Goal: Find specific page/section: Find specific page/section

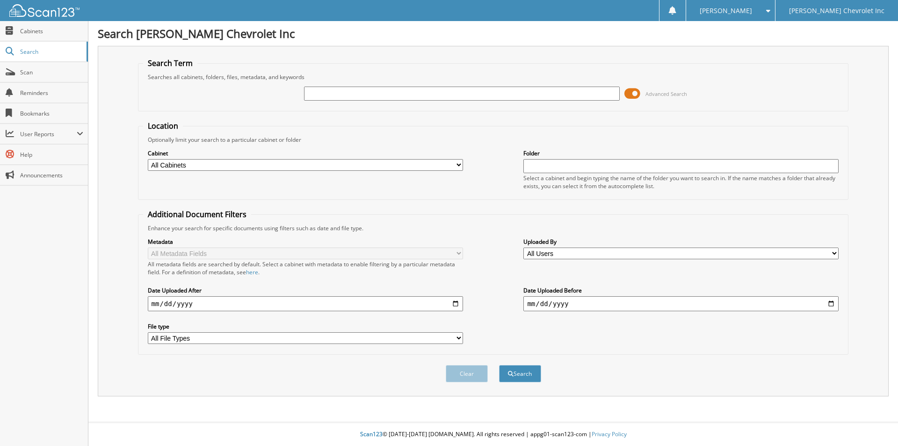
click at [322, 92] on input "text" at bounding box center [461, 94] width 315 height 14
type input "[PERSON_NAME]"
click at [499, 365] on button "Search" at bounding box center [520, 373] width 42 height 17
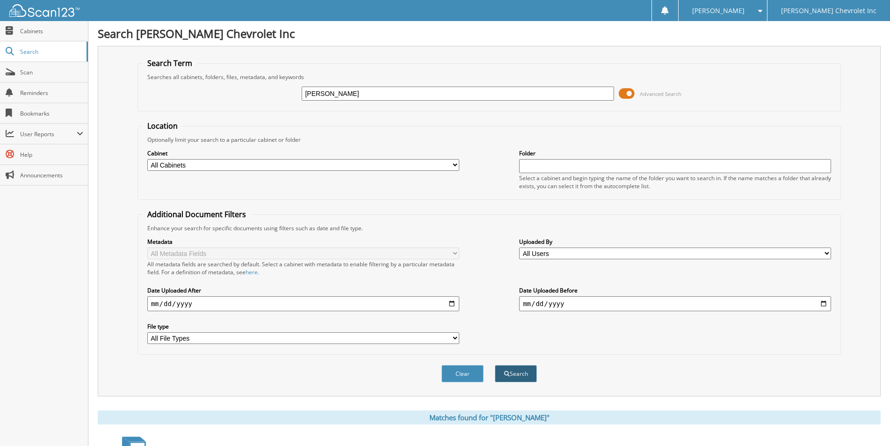
click at [523, 373] on button "Search" at bounding box center [516, 373] width 42 height 17
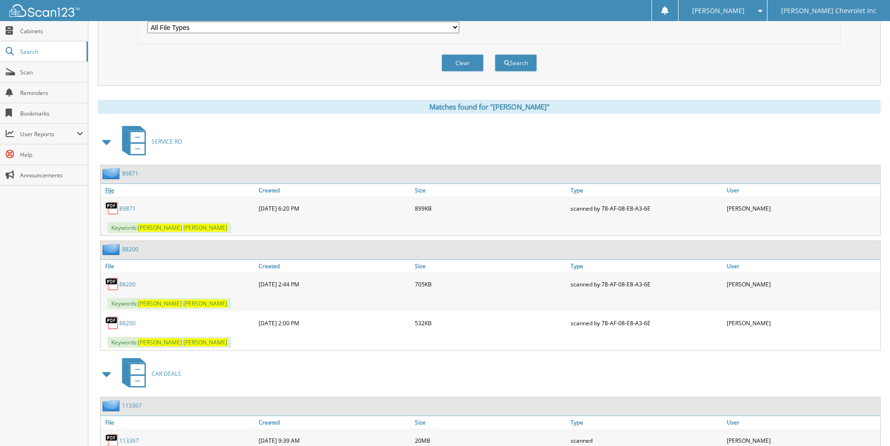
scroll to position [327, 0]
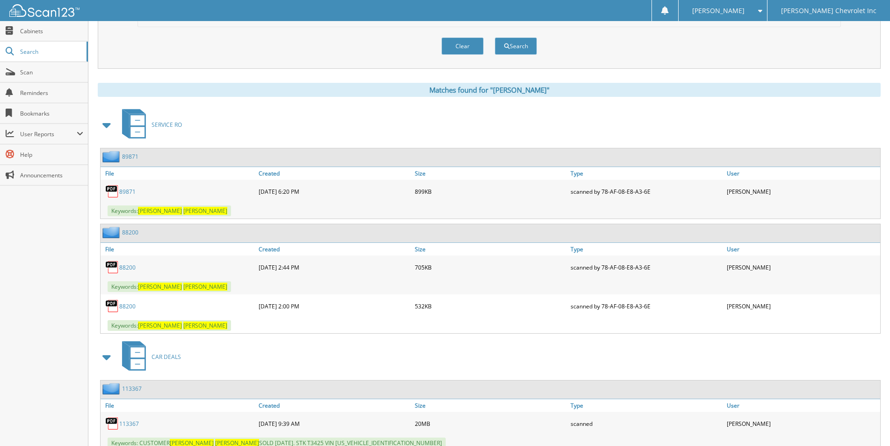
click at [129, 192] on link "89871" at bounding box center [127, 192] width 16 height 8
click at [127, 265] on link "88200" at bounding box center [127, 267] width 16 height 8
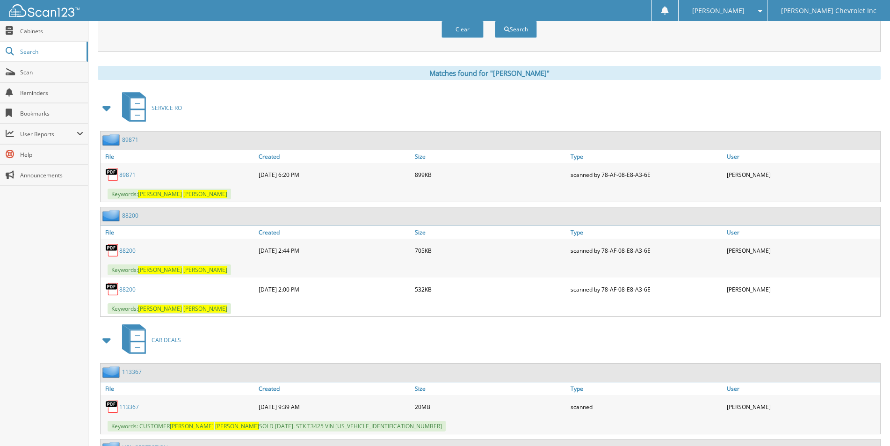
scroll to position [374, 0]
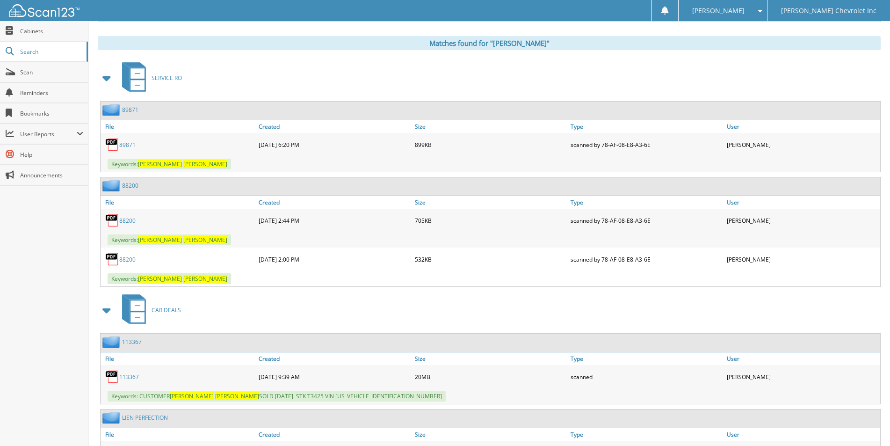
click at [128, 260] on link "88200" at bounding box center [127, 259] width 16 height 8
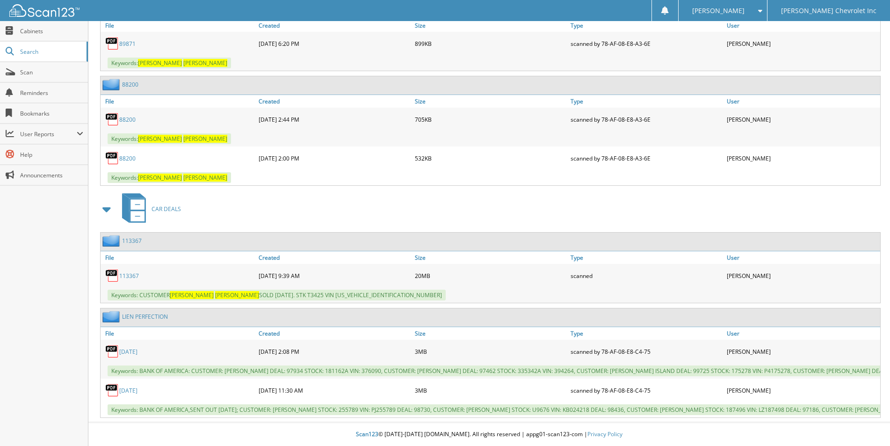
scroll to position [484, 0]
click at [123, 272] on link "113367" at bounding box center [129, 276] width 20 height 8
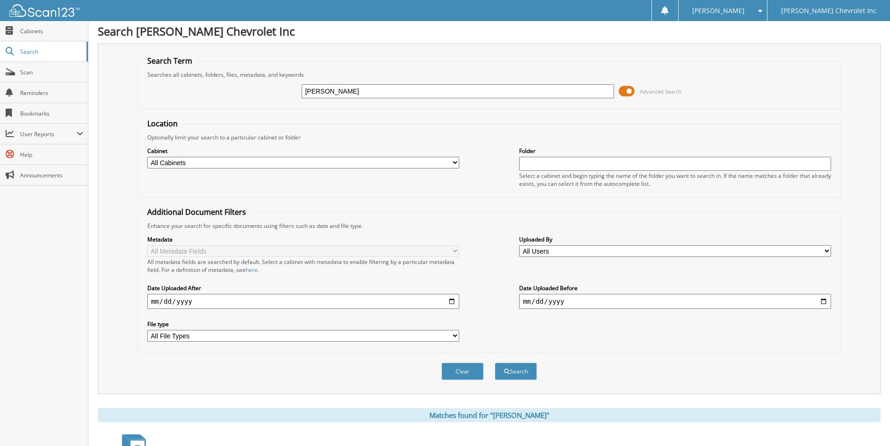
scroll to position [0, 0]
